Goal: Go to known website: Access a specific website the user already knows

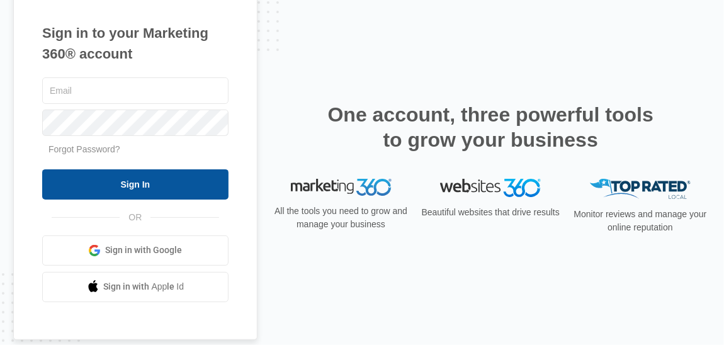
type input "[EMAIL_ADDRESS][DOMAIN_NAME]"
click at [130, 186] on input "Sign In" at bounding box center [135, 184] width 186 height 30
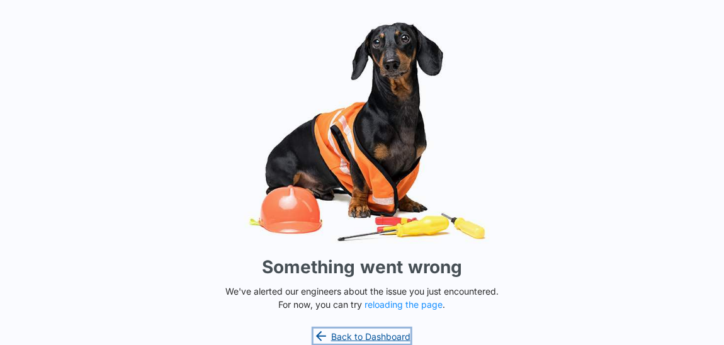
click at [382, 337] on link "Back to Dashboard" at bounding box center [361, 336] width 97 height 15
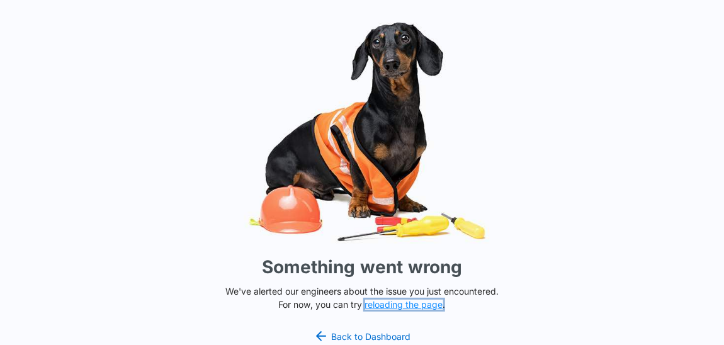
click at [401, 307] on button "reloading the page" at bounding box center [404, 305] width 78 height 10
